Goal: Information Seeking & Learning: Learn about a topic

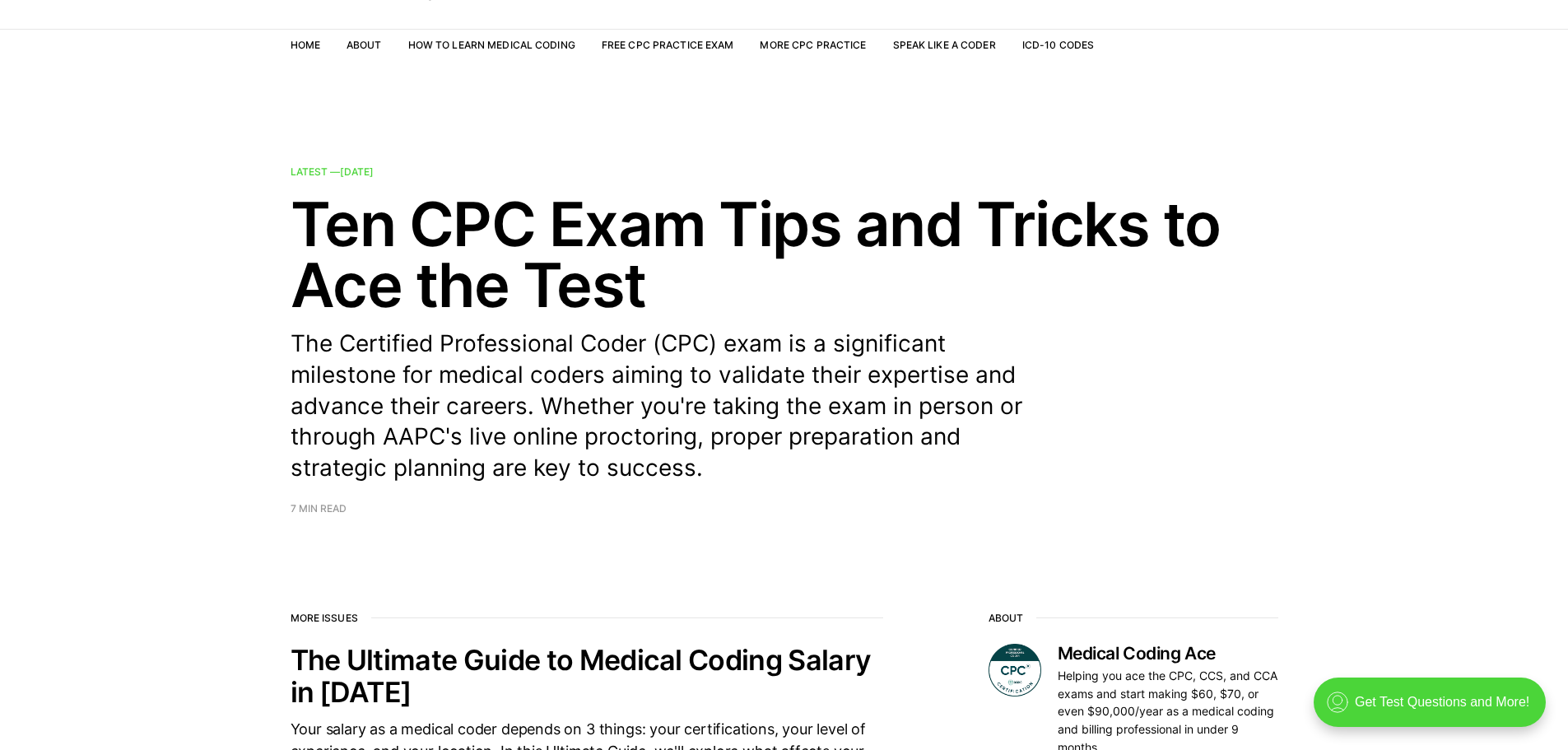
scroll to position [82, 0]
click at [688, 41] on link "Free CPC Practice Exam" at bounding box center [667, 45] width 132 height 12
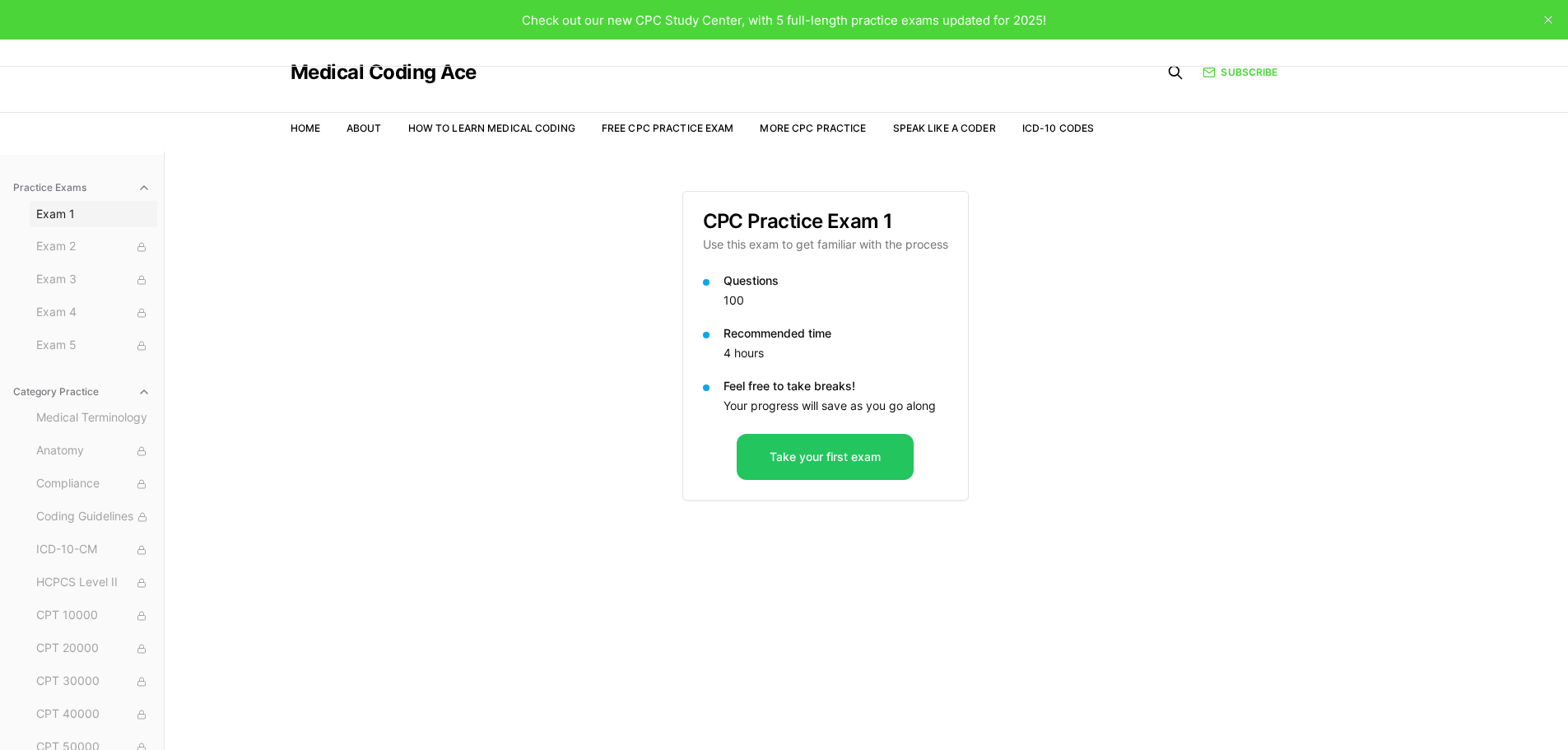
click at [67, 216] on span "Exam 1" at bounding box center [93, 214] width 114 height 17
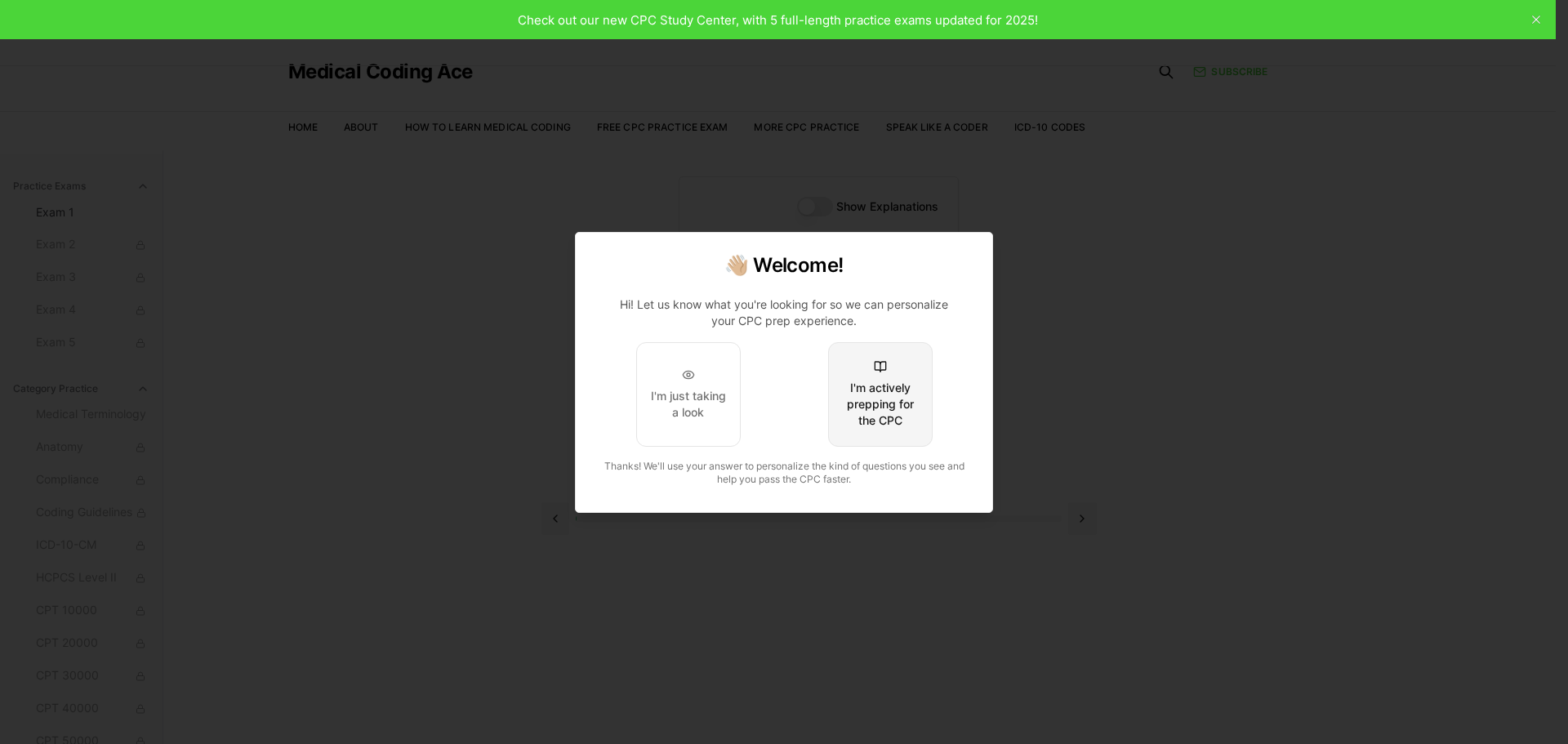
click at [863, 416] on div "I'm actively prepping for the CPC" at bounding box center [880, 404] width 77 height 49
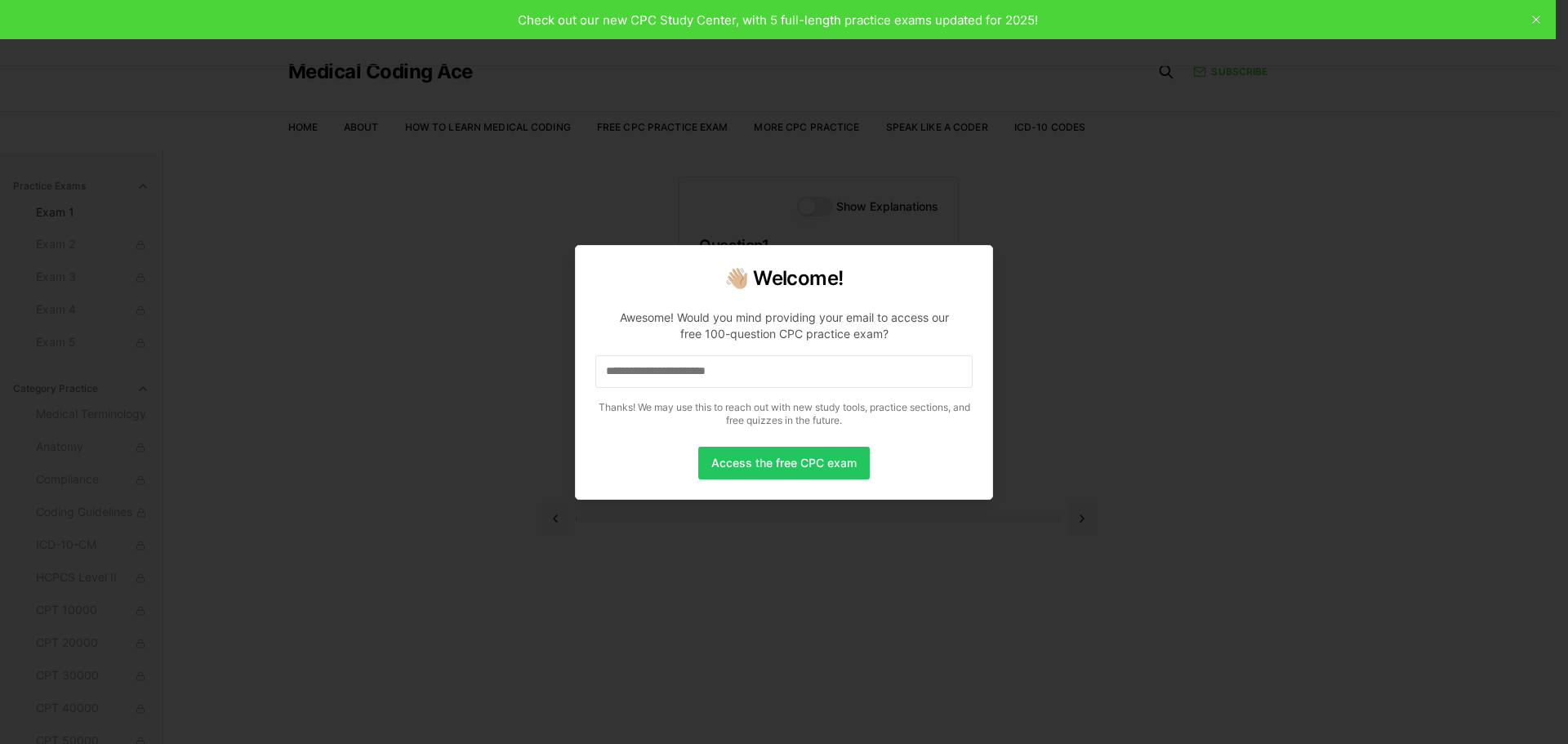
click at [661, 383] on input at bounding box center [784, 372] width 377 height 33
click at [691, 384] on input "*" at bounding box center [784, 372] width 377 height 33
click at [688, 372] on input "**" at bounding box center [784, 372] width 377 height 33
click at [941, 404] on p "Thanks! We may use this to reach out with new study tools, practice sections, a…" at bounding box center [784, 415] width 377 height 26
